Goal: Find specific page/section: Find specific page/section

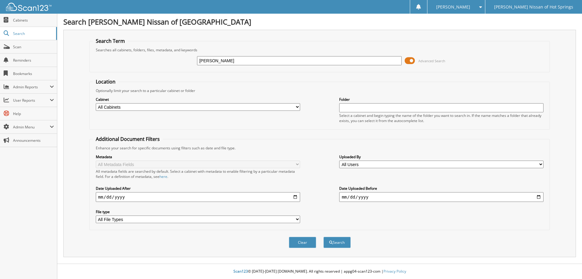
type input "[PERSON_NAME]"
click at [324, 237] on button "Search" at bounding box center [337, 242] width 27 height 11
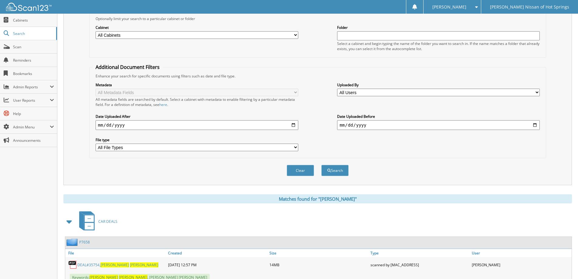
scroll to position [121, 0]
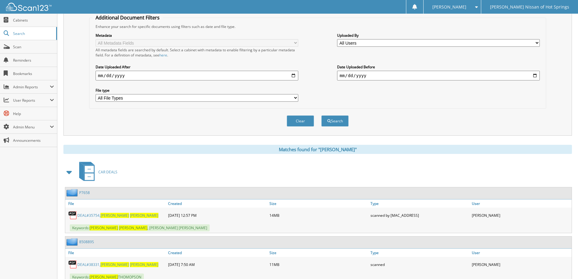
click at [130, 217] on span "[PERSON_NAME]" at bounding box center [144, 215] width 29 height 5
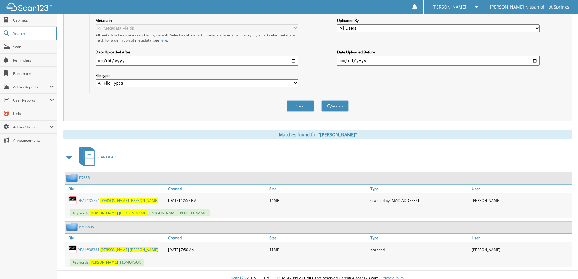
scroll to position [143, 0]
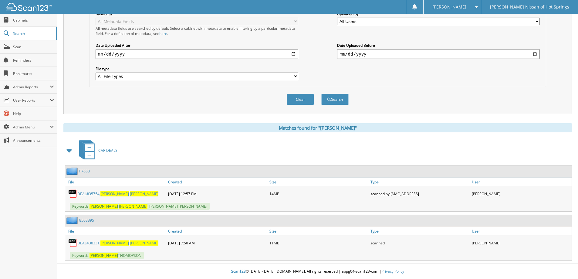
click at [102, 241] on span "LUTHER" at bounding box center [114, 242] width 29 height 5
